Goal: Find specific page/section

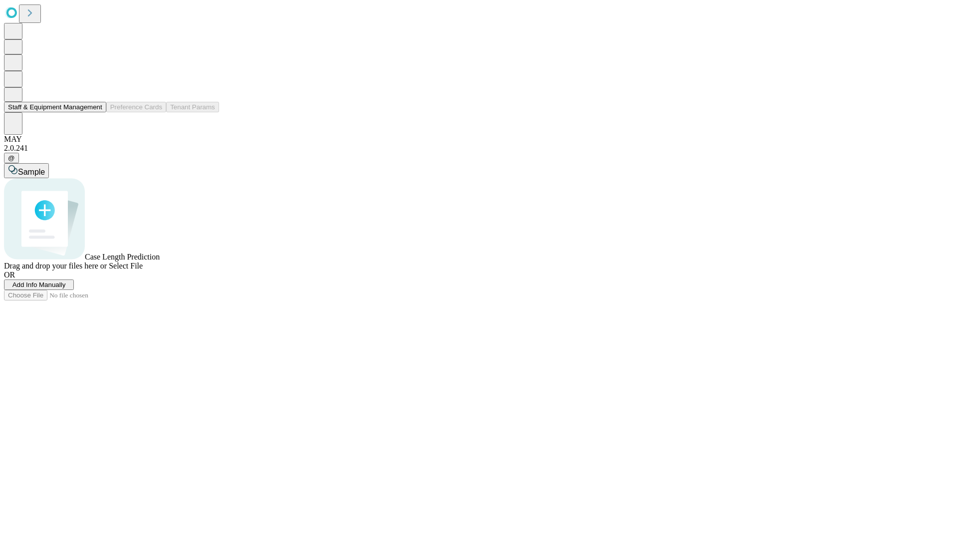
click at [95, 112] on button "Staff & Equipment Management" at bounding box center [55, 107] width 102 height 10
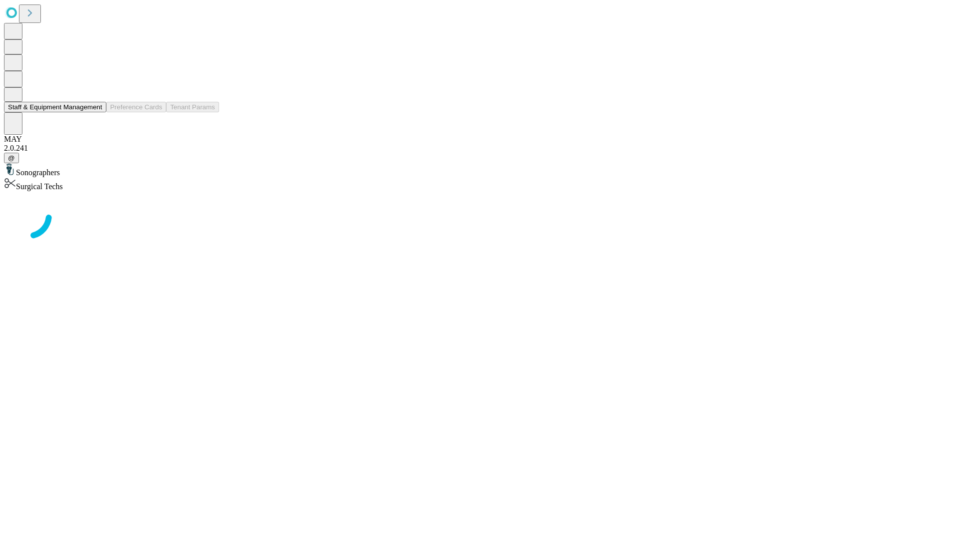
click at [95, 112] on button "Staff & Equipment Management" at bounding box center [55, 107] width 102 height 10
